Goal: Task Accomplishment & Management: Manage account settings

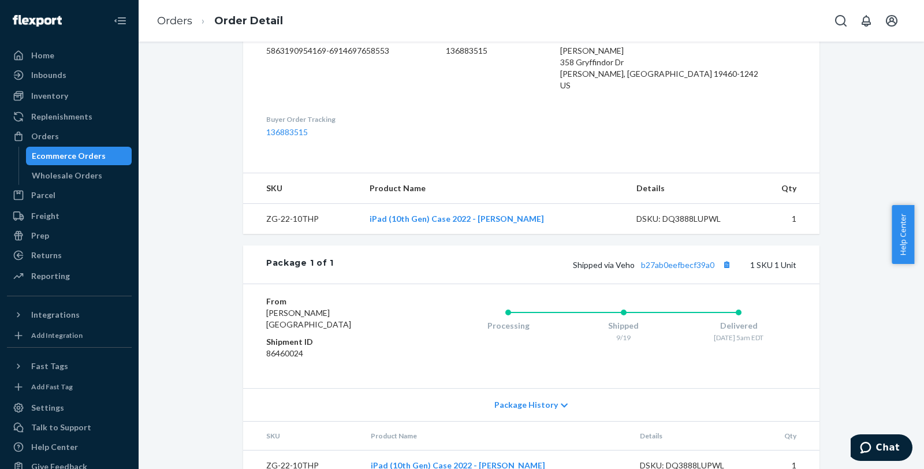
scroll to position [320, 0]
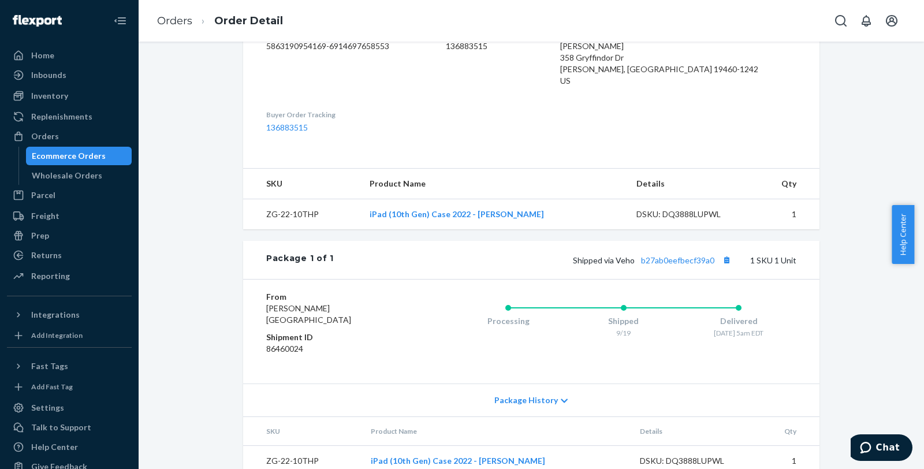
click at [141, 170] on div "Shopify Order # #97711 • Standard / $9.69 View Details View Claim Create Return…" at bounding box center [531, 255] width 785 height 427
click at [165, 21] on link "Orders" at bounding box center [174, 20] width 35 height 13
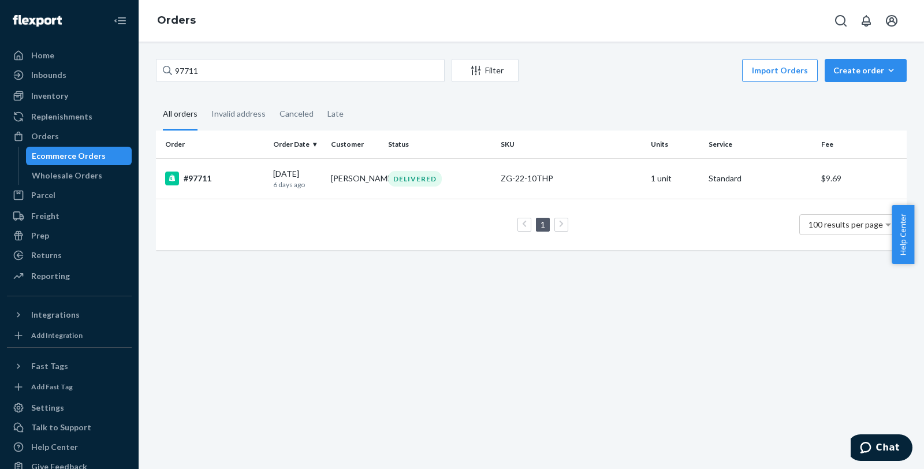
click at [632, 90] on div "97711 Filter Import Orders Create order Ecommerce order Removal order All order…" at bounding box center [531, 160] width 768 height 203
click at [217, 77] on input "97711" at bounding box center [300, 70] width 289 height 23
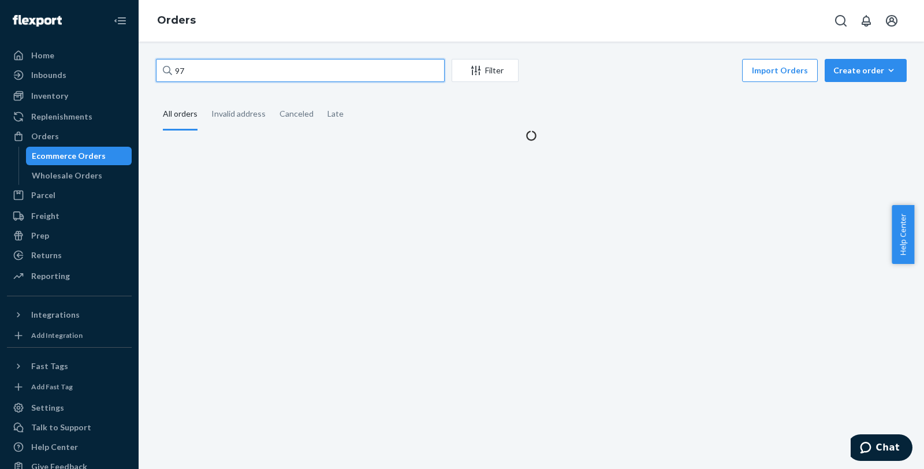
type input "9"
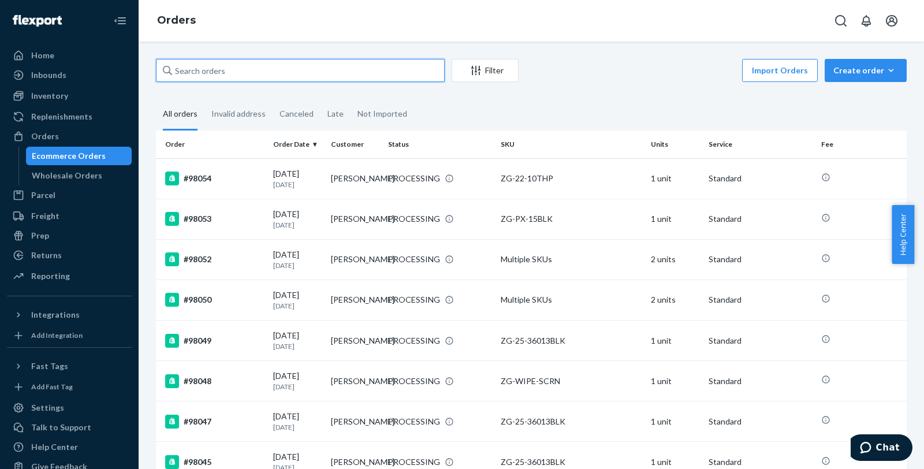
click at [273, 61] on input "text" at bounding box center [300, 70] width 289 height 23
type input "97426"
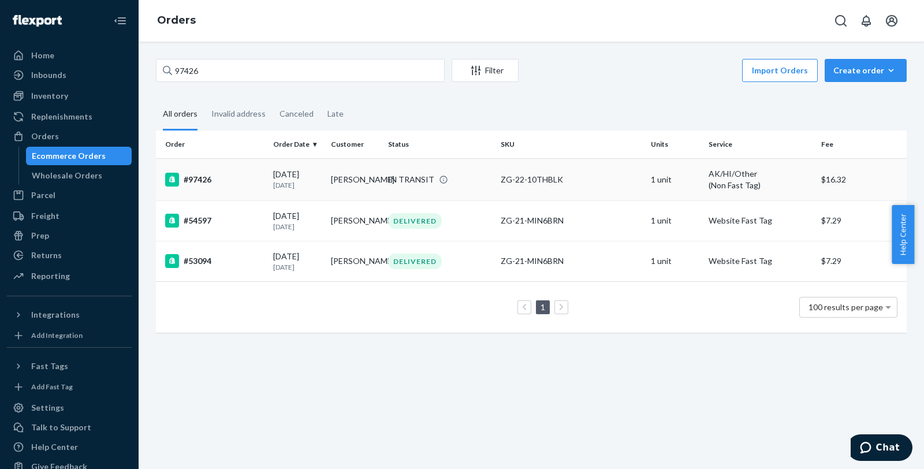
click at [237, 182] on div "#97426" at bounding box center [214, 180] width 99 height 14
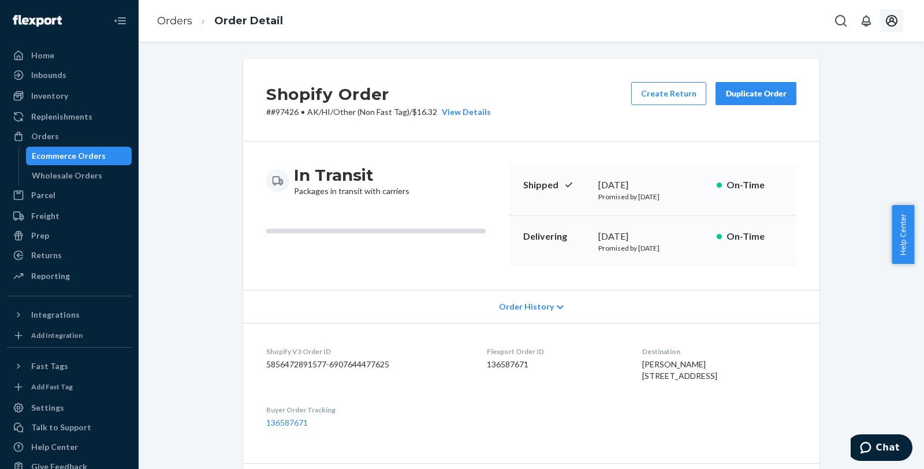
click at [890, 21] on icon "Open account menu" at bounding box center [892, 21] width 12 height 12
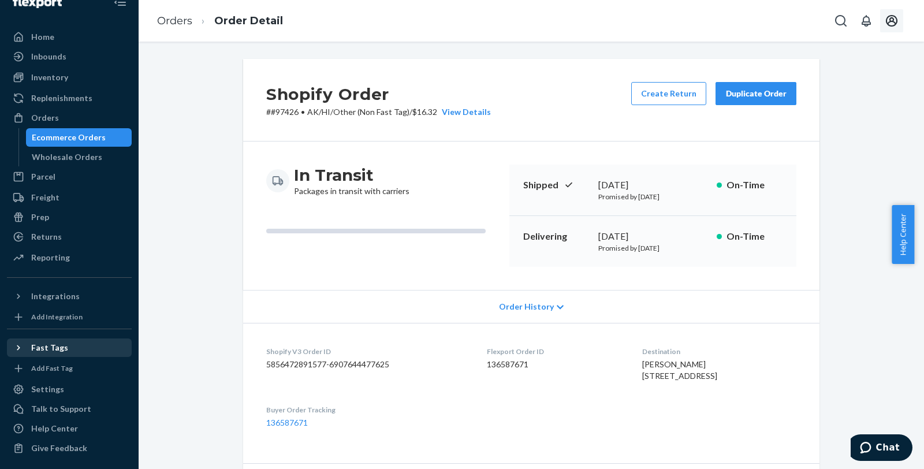
click at [15, 348] on icon at bounding box center [19, 348] width 12 height 12
click at [72, 423] on div "Help Center" at bounding box center [54, 429] width 47 height 12
click at [187, 24] on link "Orders" at bounding box center [174, 20] width 35 height 13
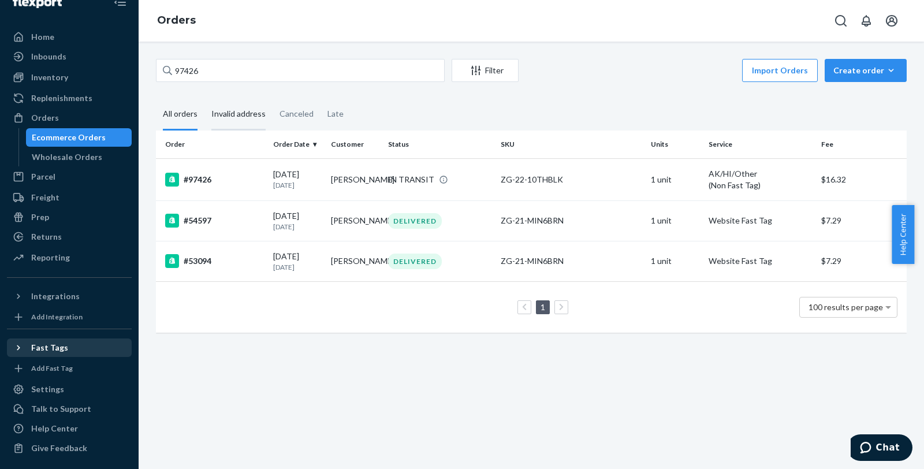
click at [252, 109] on div "Invalid address" at bounding box center [238, 115] width 54 height 32
click at [204, 99] on input "Invalid address" at bounding box center [204, 99] width 0 height 0
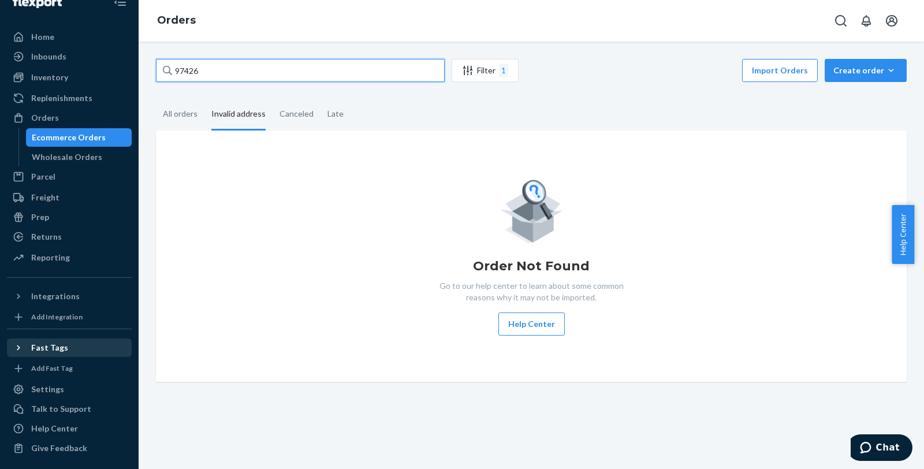
click at [218, 71] on input "97426" at bounding box center [300, 70] width 289 height 23
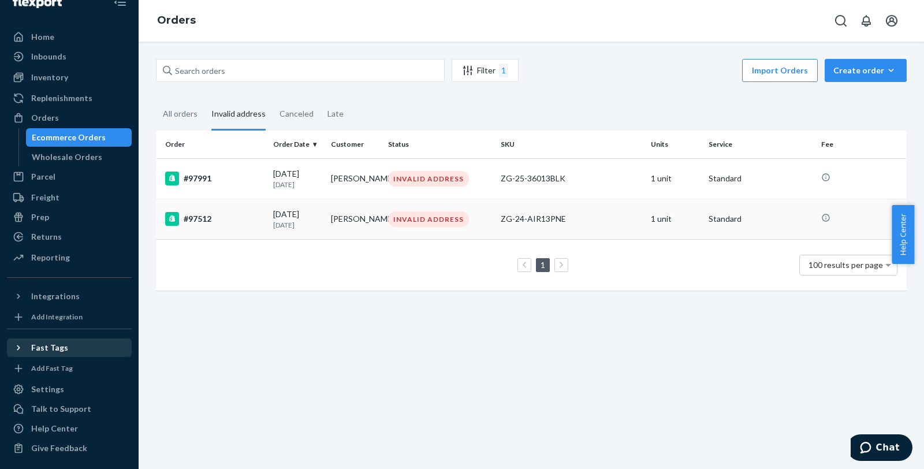
click at [185, 218] on div "#97512" at bounding box center [214, 219] width 99 height 14
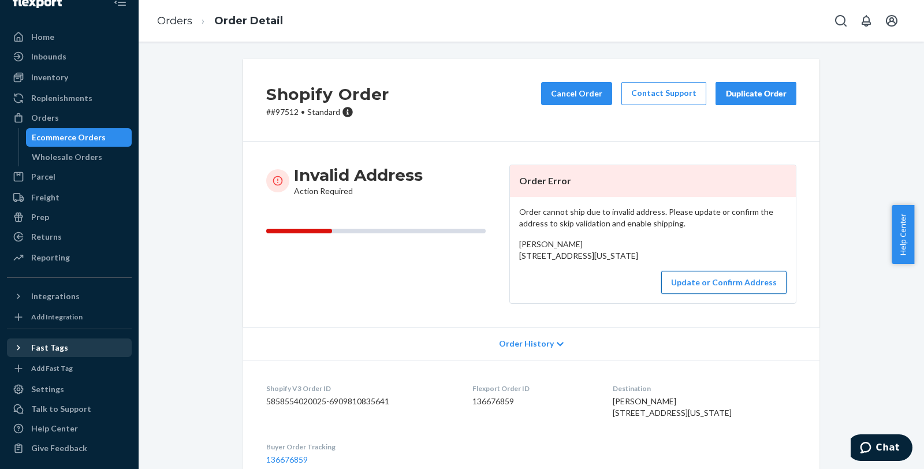
click at [700, 294] on button "Update or Confirm Address" at bounding box center [723, 282] width 125 height 23
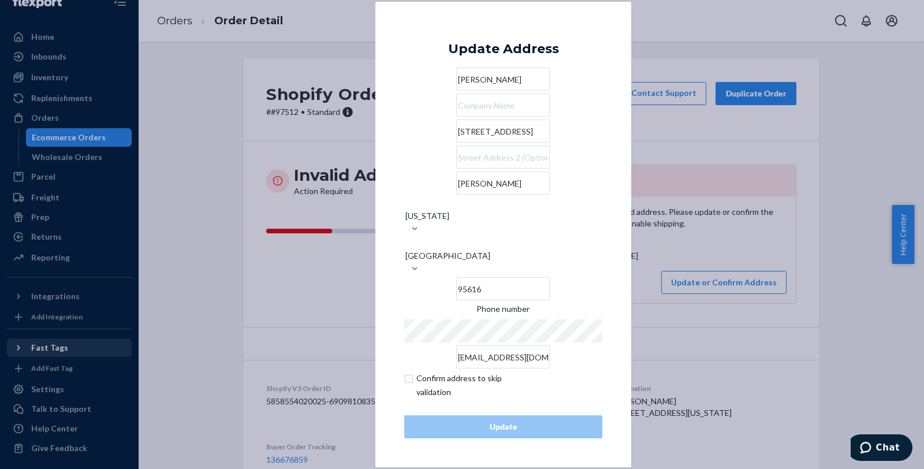
click at [506, 143] on input "[STREET_ADDRESS]" at bounding box center [503, 131] width 94 height 23
paste input "[STREET_ADDRESS]"
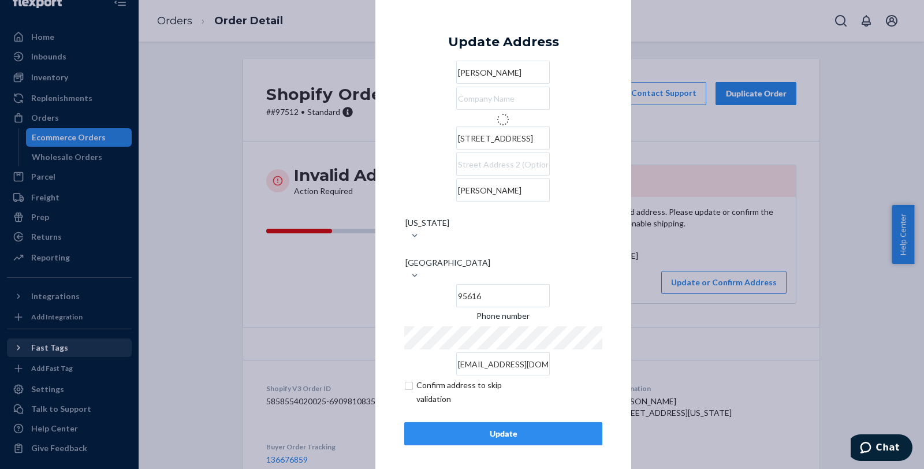
type input "[STREET_ADDRESS]"
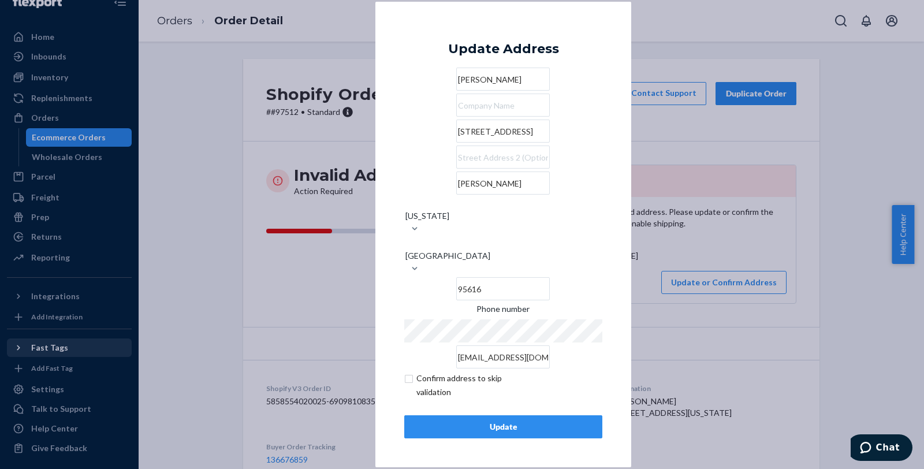
click at [456, 169] on input "text" at bounding box center [503, 157] width 94 height 23
paste input "[STREET_ADDRESS]"
type input "[STREET_ADDRESS]"
click at [502, 415] on button "Update" at bounding box center [503, 426] width 198 height 23
